Goal: Task Accomplishment & Management: Use online tool/utility

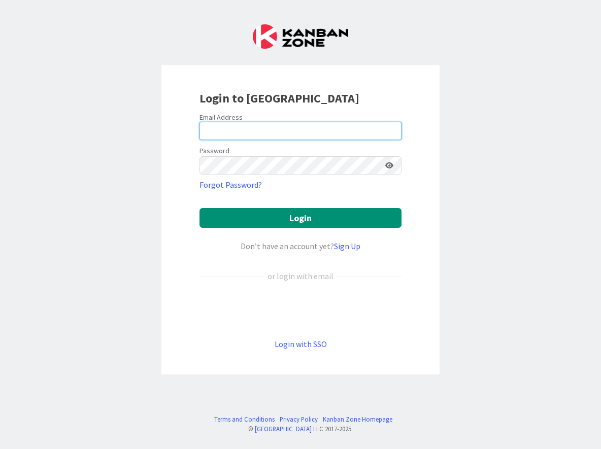
type input "[EMAIL_ADDRESS][DOMAIN_NAME]"
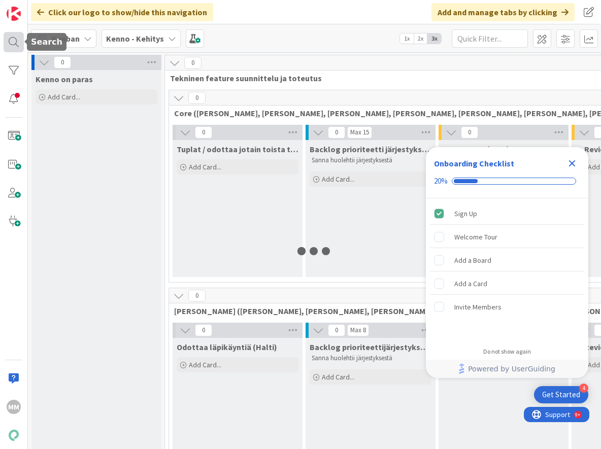
click at [12, 43] on div at bounding box center [14, 42] width 20 height 20
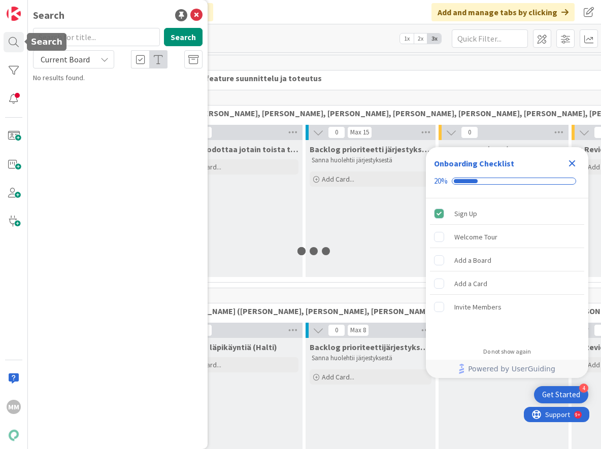
click at [84, 39] on input "text" at bounding box center [96, 37] width 127 height 18
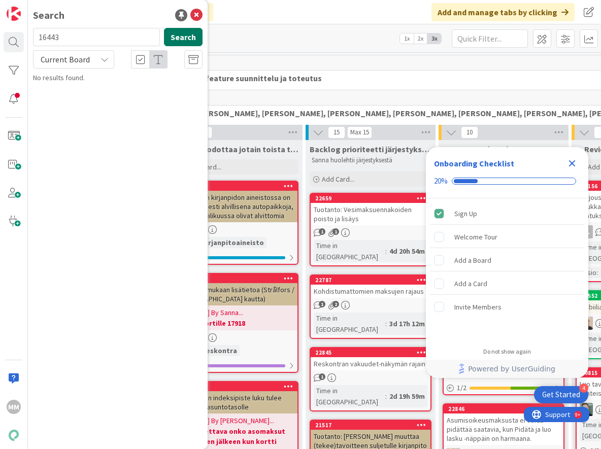
type input "16443"
click at [182, 38] on button "Search" at bounding box center [183, 37] width 39 height 18
click at [90, 58] on span "Current Board" at bounding box center [65, 59] width 53 height 14
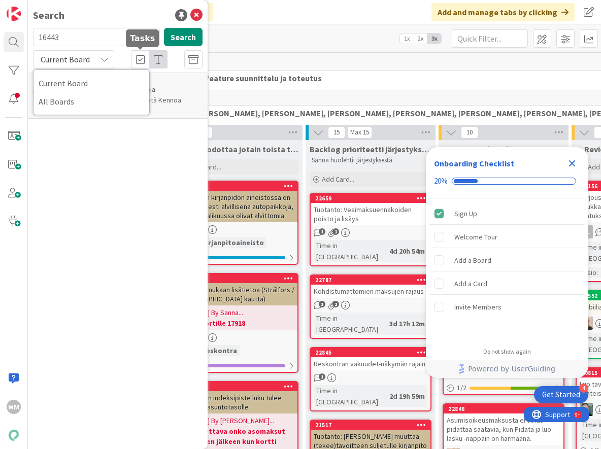
click at [182, 97] on p "Kiinteistöhierarkiaan tietoja palveluntarjoajista, jotka eivät käytä Kennoa (To…" at bounding box center [124, 100] width 155 height 32
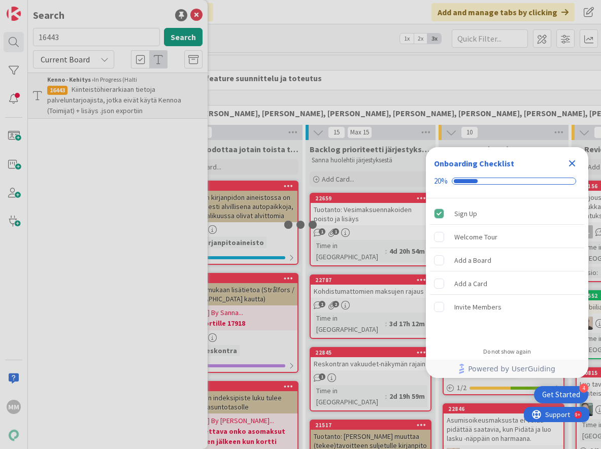
click at [143, 99] on span "Kiinteistöhierarkiaan tietoja palveluntarjoajista, jotka eivät käytä Kennoa (To…" at bounding box center [114, 100] width 134 height 30
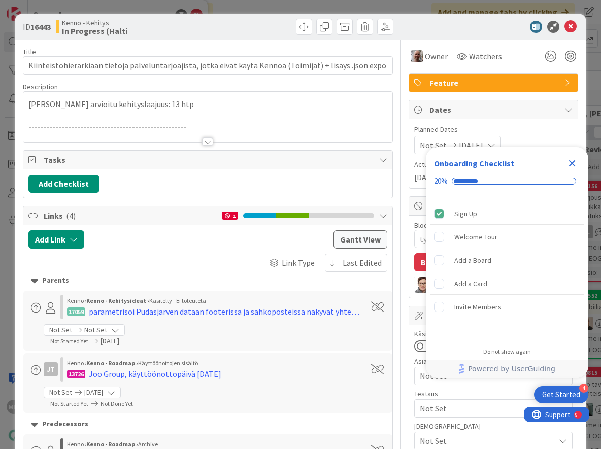
click at [572, 163] on icon "Close Checklist" at bounding box center [572, 163] width 7 height 7
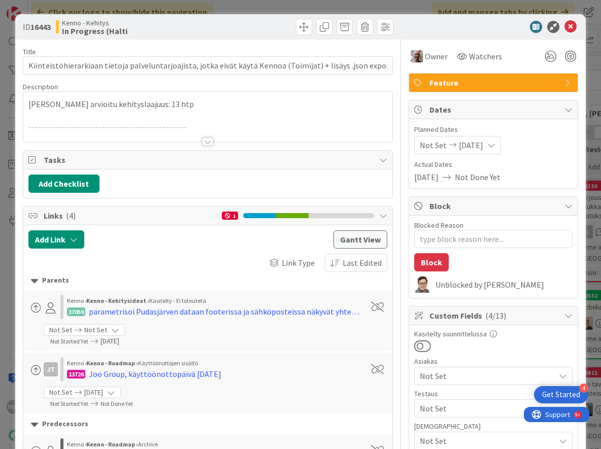
type textarea "x"
click at [202, 140] on div at bounding box center [207, 142] width 11 height 8
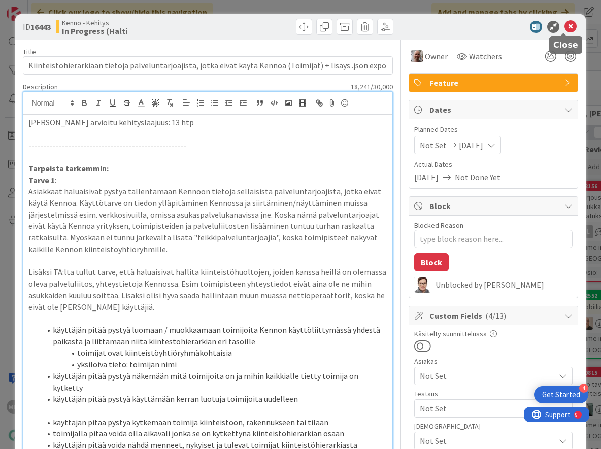
click at [565, 26] on icon at bounding box center [571, 27] width 12 height 12
